Goal: Information Seeking & Learning: Understand process/instructions

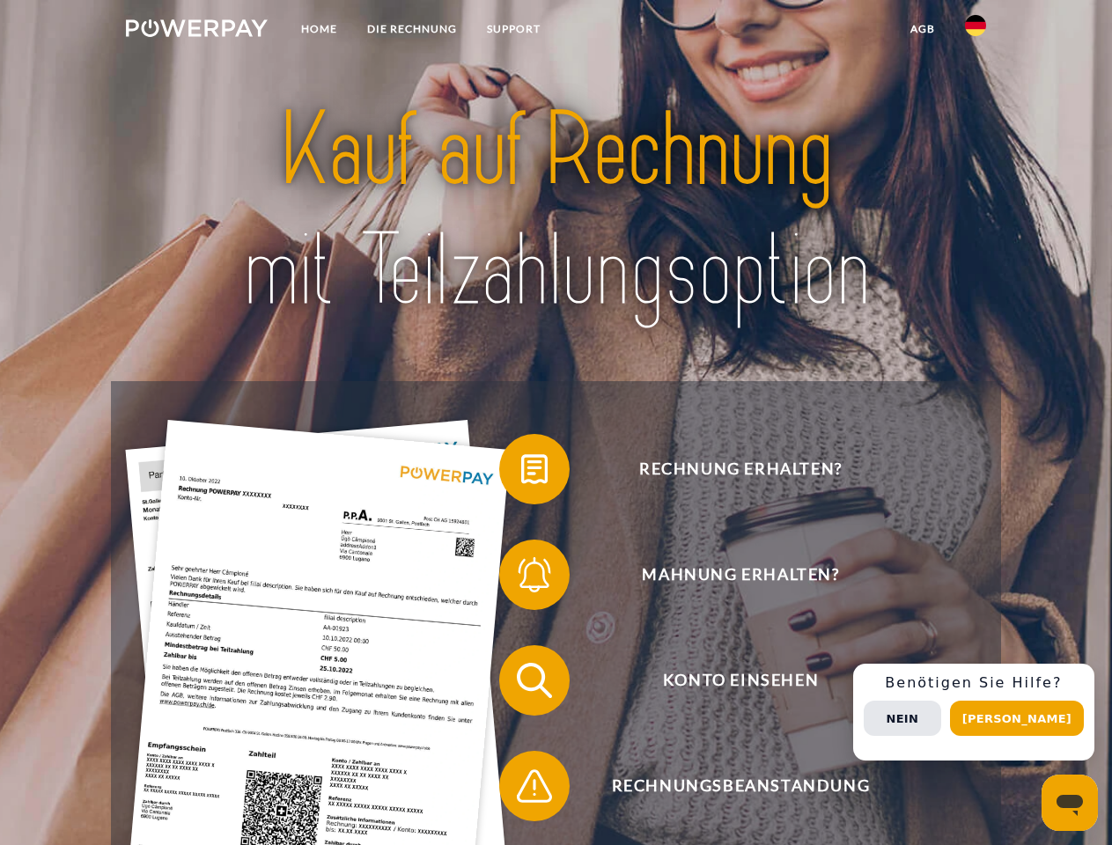
click at [196, 31] on img at bounding box center [197, 28] width 142 height 18
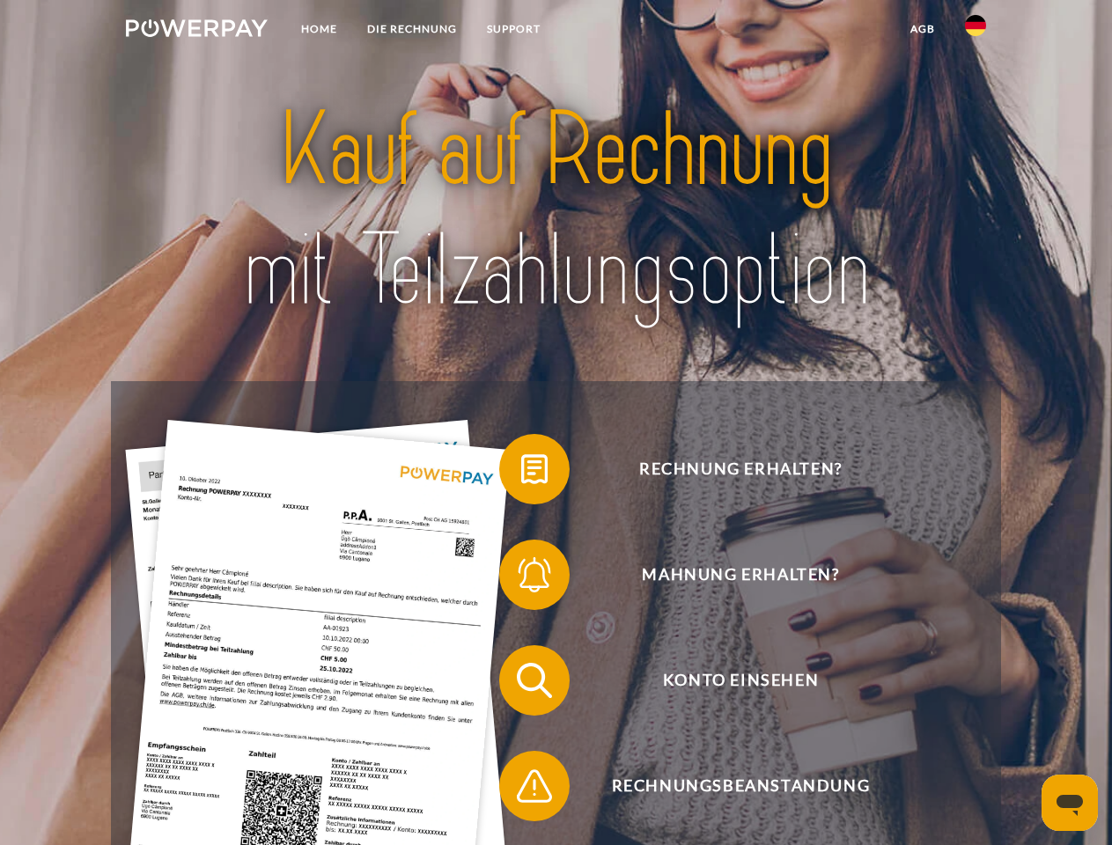
click at [975, 31] on img at bounding box center [975, 25] width 21 height 21
click at [922, 29] on link "agb" at bounding box center [922, 29] width 55 height 32
click at [521, 473] on span at bounding box center [508, 469] width 88 height 88
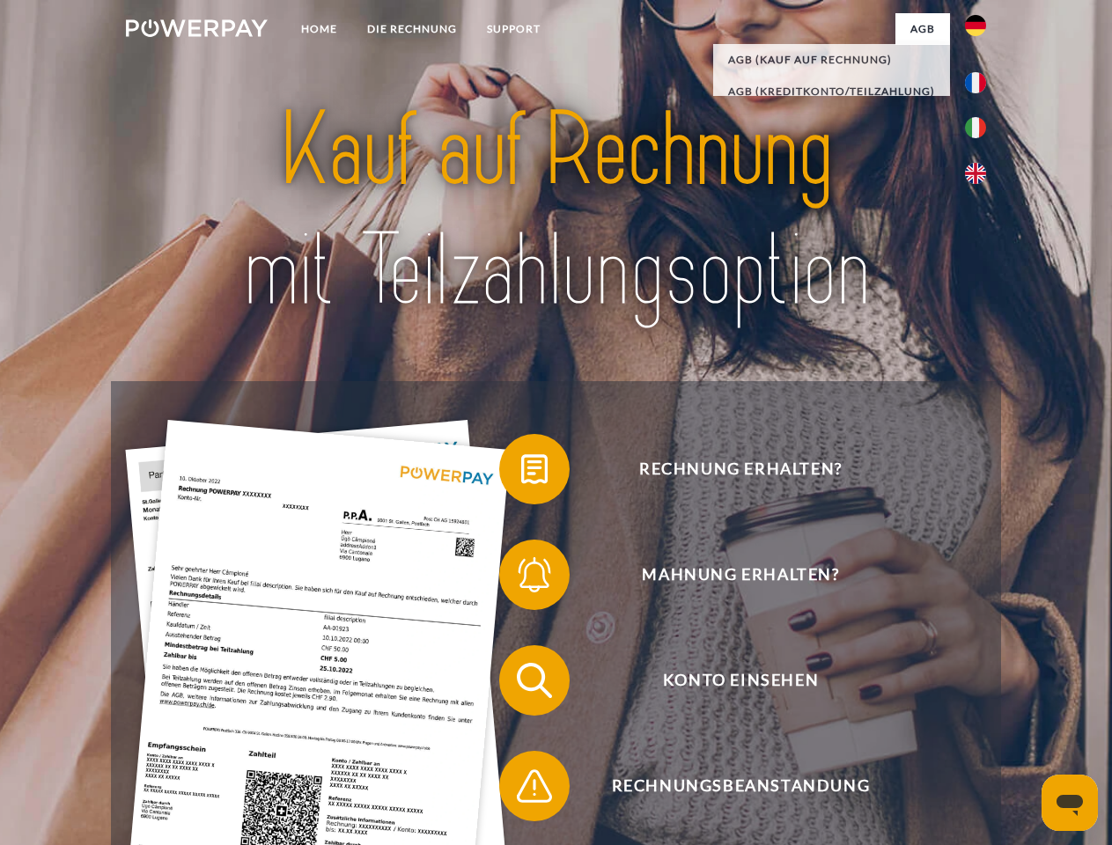
click at [521, 578] on span at bounding box center [508, 575] width 88 height 88
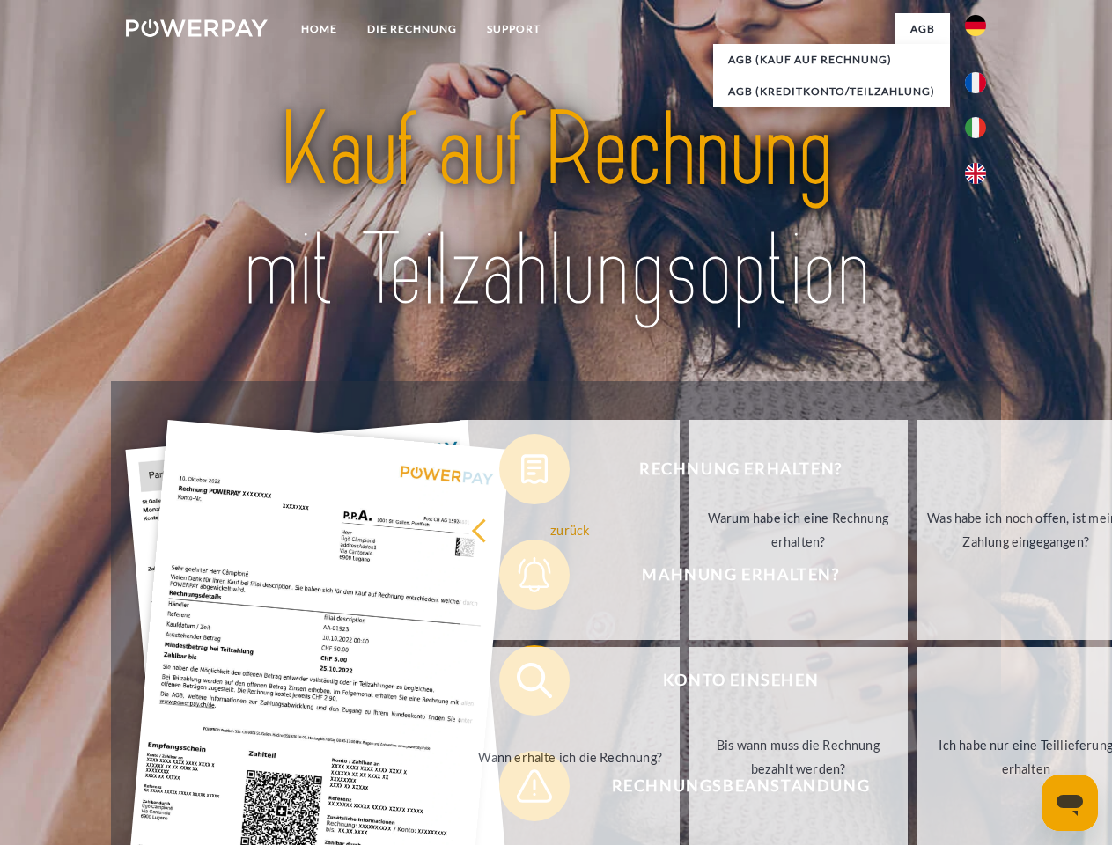
click at [688, 684] on link "Bis wann muss die Rechnung bezahlt werden?" at bounding box center [797, 757] width 219 height 220
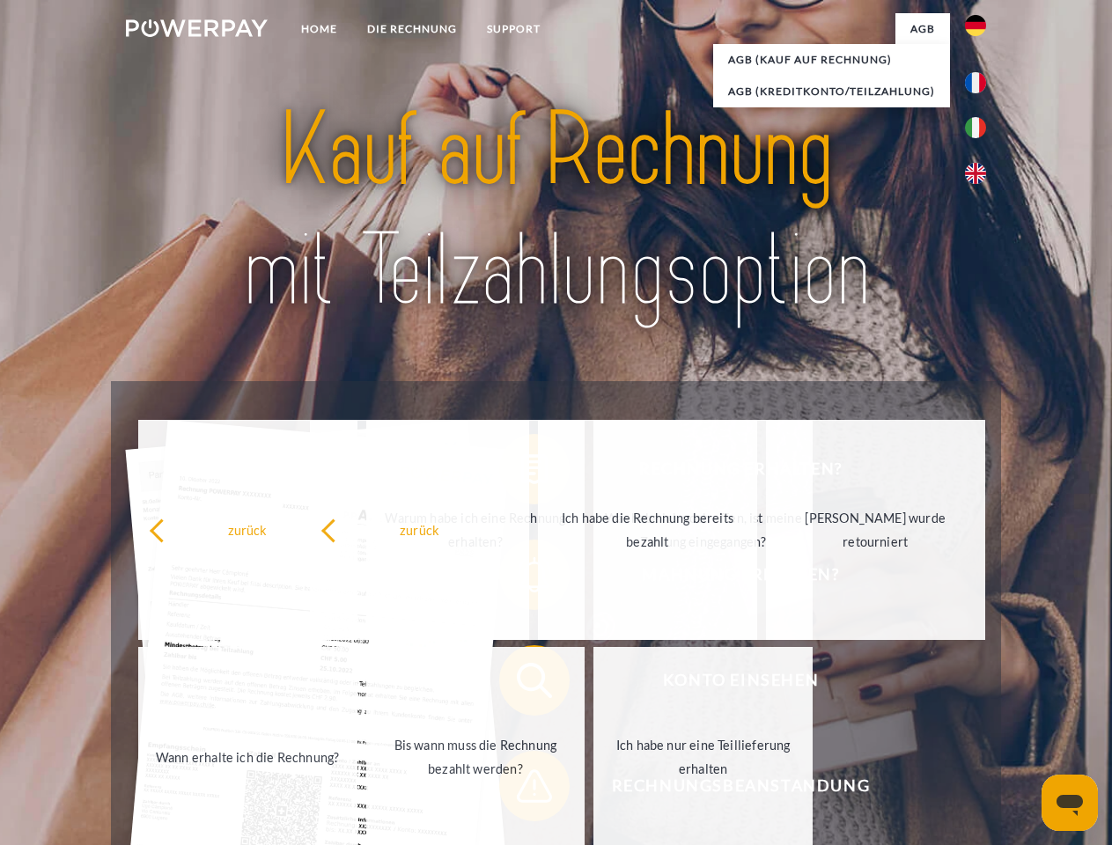
click at [593, 790] on link "Ich habe nur eine Teillieferung erhalten" at bounding box center [702, 757] width 219 height 220
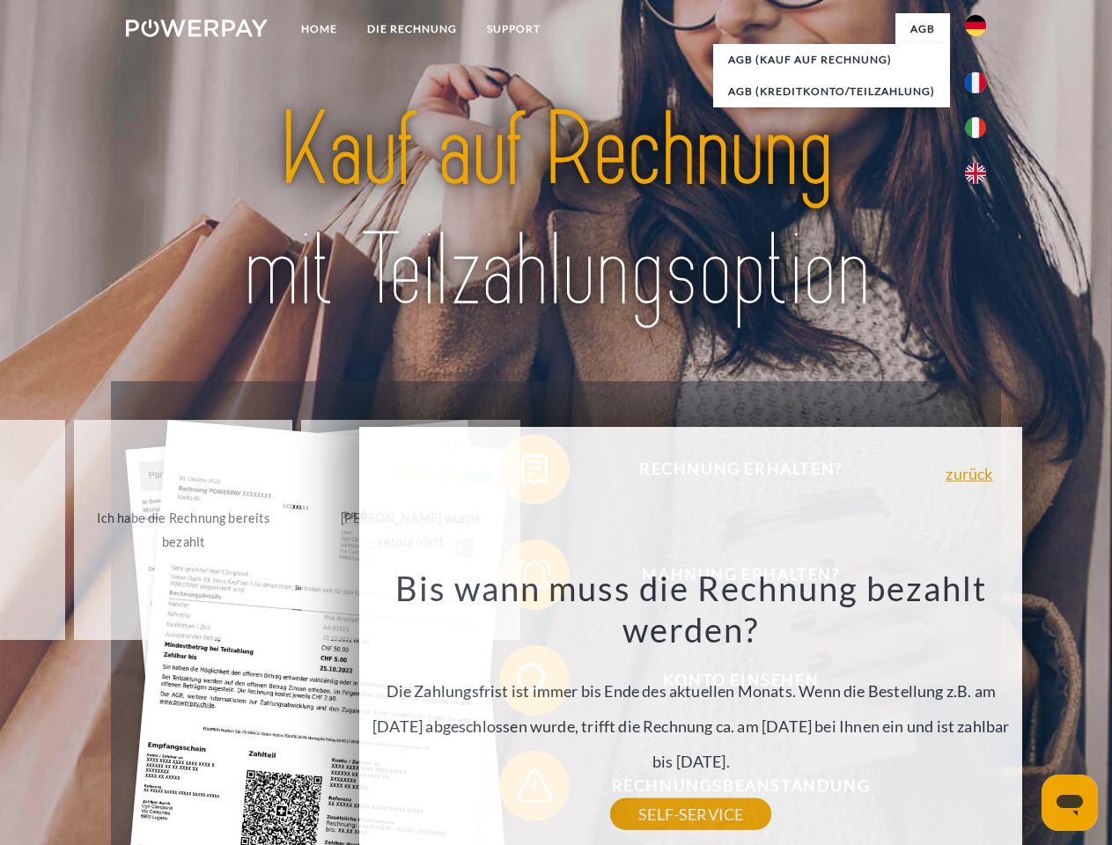
click at [980, 712] on div "Rechnung erhalten? Mahnung erhalten? Konto einsehen" at bounding box center [555, 733] width 889 height 704
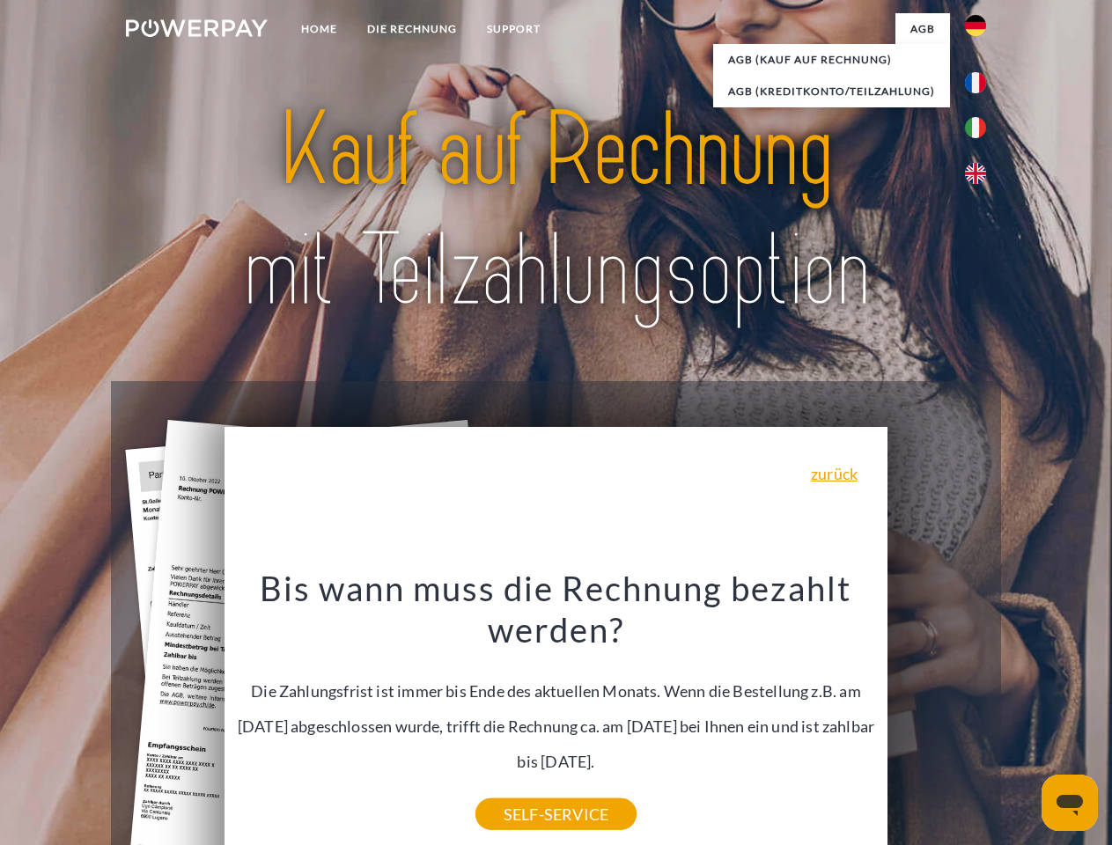
click at [937, 716] on span "Konto einsehen" at bounding box center [740, 680] width 431 height 70
click at [1023, 718] on header "Home DIE RECHNUNG SUPPORT" at bounding box center [556, 608] width 1112 height 1216
